Goal: Transaction & Acquisition: Obtain resource

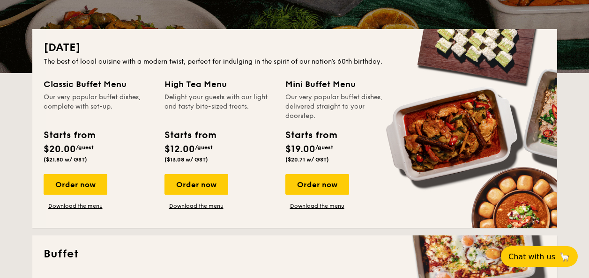
scroll to position [187, 0]
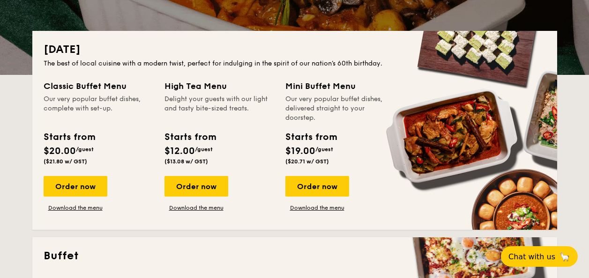
drag, startPoint x: 182, startPoint y: 89, endPoint x: 190, endPoint y: 129, distance: 41.6
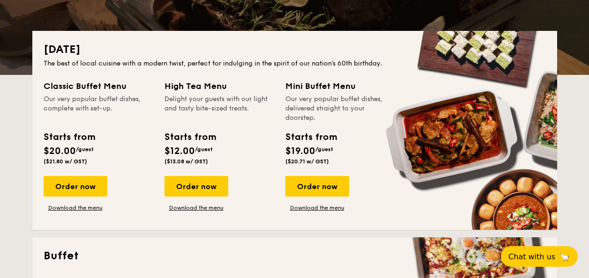
click at [190, 130] on div "High Tea Menu Delight your guests with our light and tasty bite-sized treats. S…" at bounding box center [219, 124] width 110 height 89
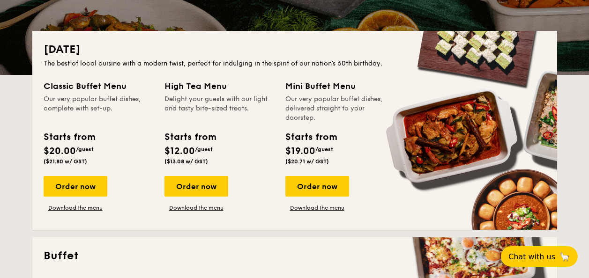
click at [187, 93] on div "High Tea Menu Delight your guests with our light and tasty bite-sized treats." at bounding box center [219, 101] width 110 height 43
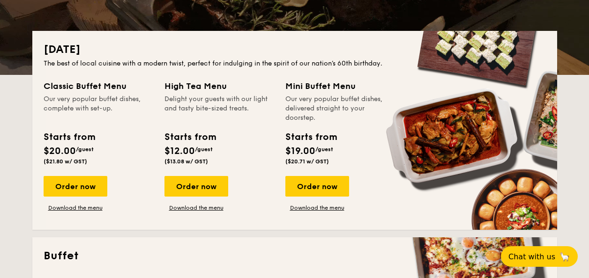
drag, startPoint x: 182, startPoint y: 102, endPoint x: 182, endPoint y: 115, distance: 13.1
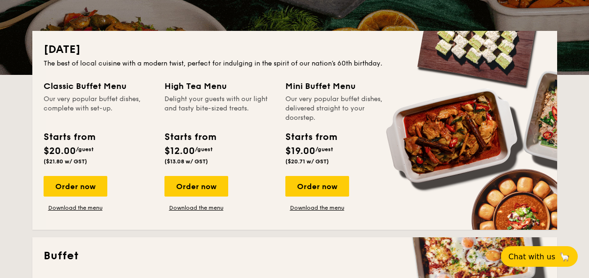
click at [182, 115] on div "Delight your guests with our light and tasty bite-sized treats." at bounding box center [219, 109] width 110 height 28
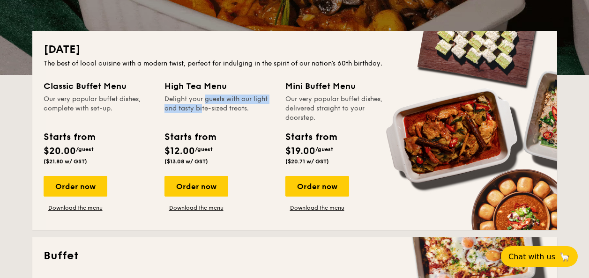
click at [169, 104] on div "Delight your guests with our light and tasty bite-sized treats." at bounding box center [219, 109] width 110 height 28
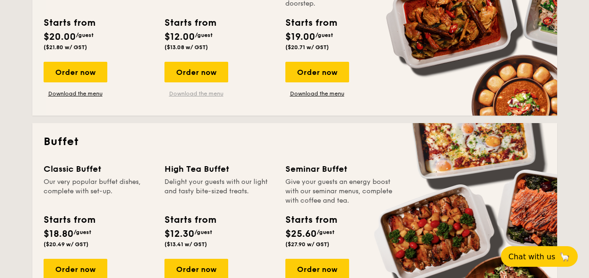
scroll to position [281, 0]
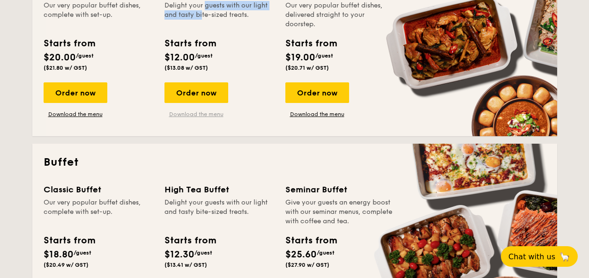
click at [180, 114] on link "Download the menu" at bounding box center [196, 114] width 64 height 7
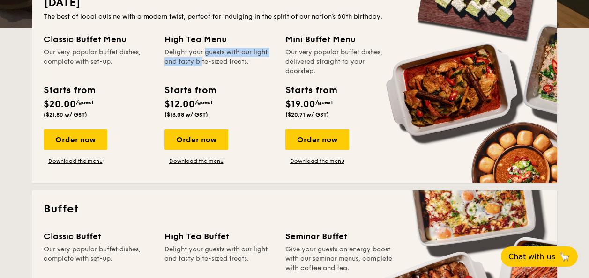
scroll to position [187, 0]
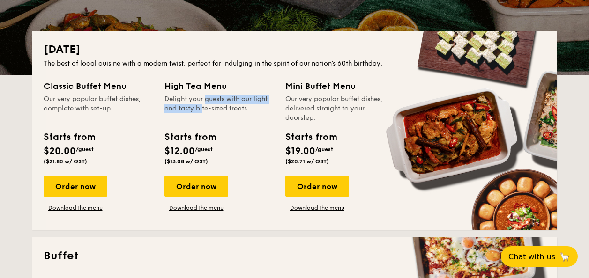
click at [124, 107] on div "Our very popular buffet dishes, complete with set-up." at bounding box center [99, 109] width 110 height 28
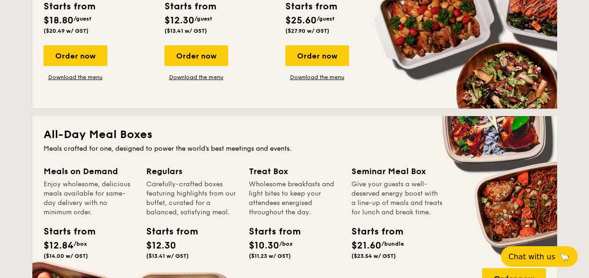
scroll to position [609, 0]
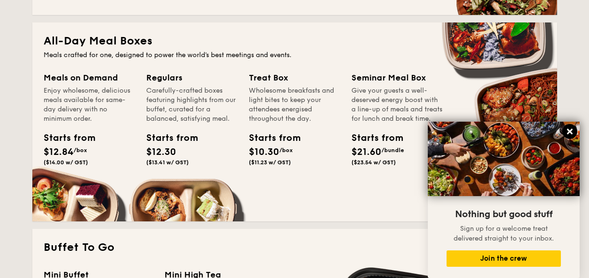
click at [568, 131] on icon at bounding box center [570, 132] width 6 height 6
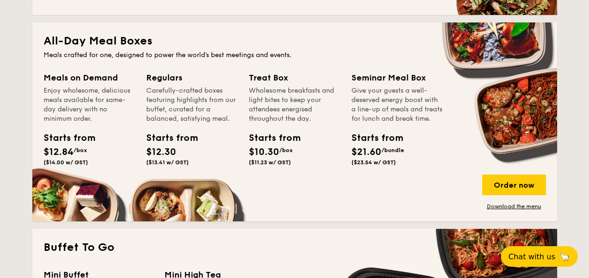
click at [360, 89] on div "Give your guests a well-deserved energy boost with a line-up of meals and treat…" at bounding box center [396, 104] width 91 height 37
click at [510, 209] on link "Download the menu" at bounding box center [514, 206] width 64 height 7
